Goal: Information Seeking & Learning: Learn about a topic

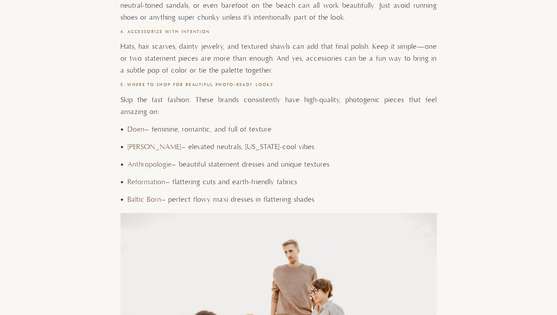
scroll to position [1827, 0]
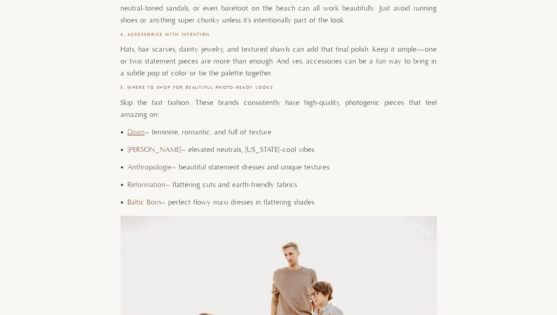
click at [131, 130] on link "Doen" at bounding box center [136, 132] width 17 height 9
click at [145, 149] on link "[PERSON_NAME]" at bounding box center [155, 150] width 54 height 9
click at [144, 187] on link "Reformation" at bounding box center [147, 185] width 38 height 9
click at [146, 201] on link "Baltic Born" at bounding box center [145, 202] width 34 height 9
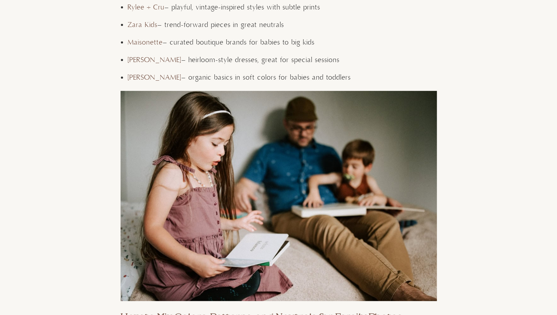
scroll to position [3337, 0]
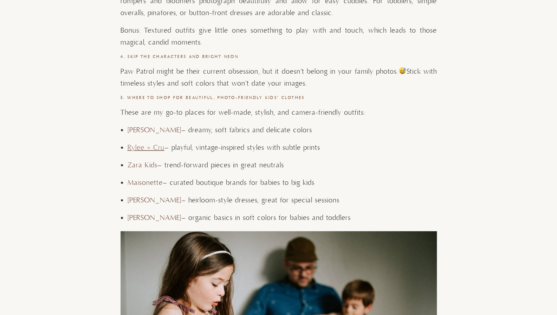
click at [143, 147] on link "Rylee + Cru" at bounding box center [146, 148] width 37 height 9
click at [136, 163] on link "Zara Kids" at bounding box center [143, 165] width 30 height 9
click at [135, 165] on link "Zara Kids" at bounding box center [143, 165] width 30 height 9
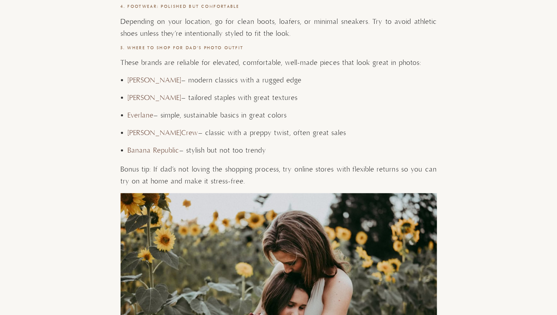
scroll to position [2599, 0]
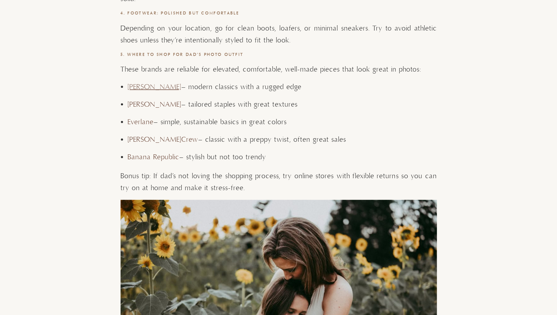
click at [154, 89] on link "[PERSON_NAME]" at bounding box center [155, 87] width 54 height 9
click at [138, 123] on link "Everlane" at bounding box center [141, 122] width 26 height 9
click at [139, 139] on link "[PERSON_NAME]Crew" at bounding box center [163, 140] width 71 height 9
